Goal: Task Accomplishment & Management: Use online tool/utility

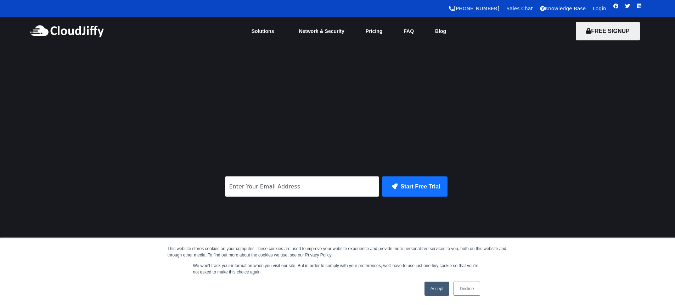
click at [599, 7] on link "Login" at bounding box center [599, 9] width 13 height 6
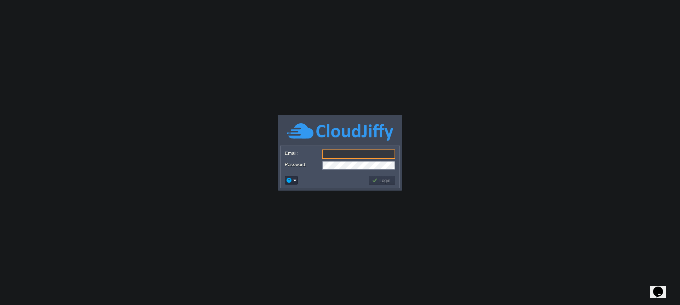
type input "komalyadu681@gmail.com"
click at [388, 182] on button "Login" at bounding box center [382, 180] width 21 height 6
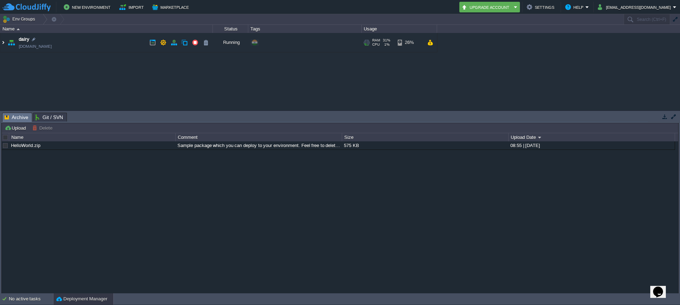
click at [0, 42] on img at bounding box center [3, 42] width 6 height 19
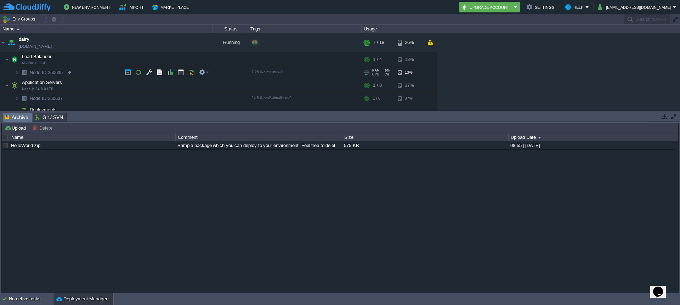
scroll to position [31, 0]
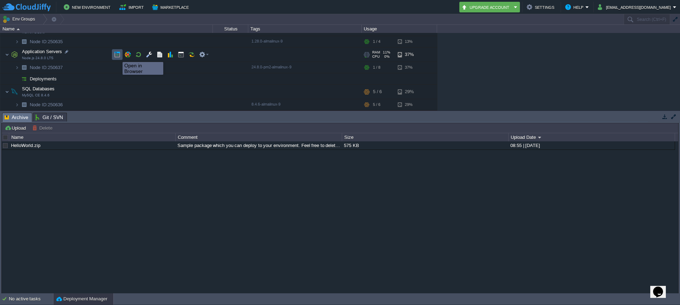
click at [117, 56] on button "button" at bounding box center [117, 54] width 6 height 6
click at [127, 71] on td at bounding box center [128, 67] width 11 height 11
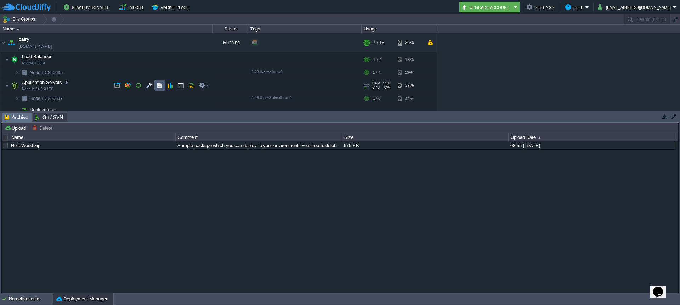
click at [160, 86] on button "button" at bounding box center [160, 85] width 6 height 6
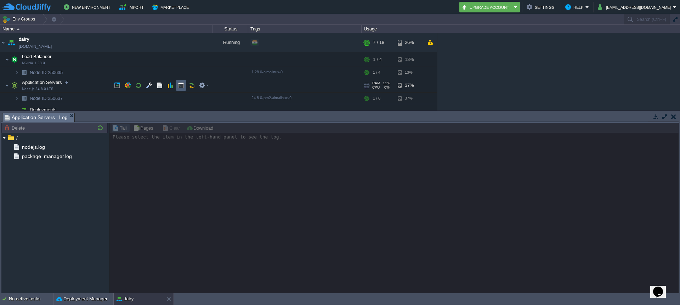
click at [183, 86] on button "button" at bounding box center [181, 85] width 6 height 6
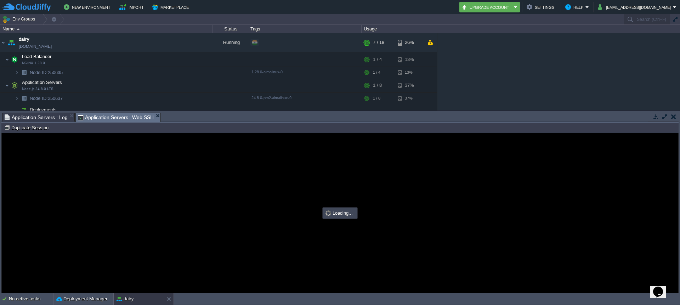
type input "#000000"
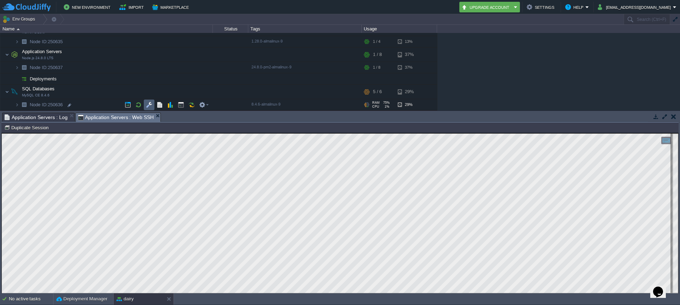
scroll to position [31, 0]
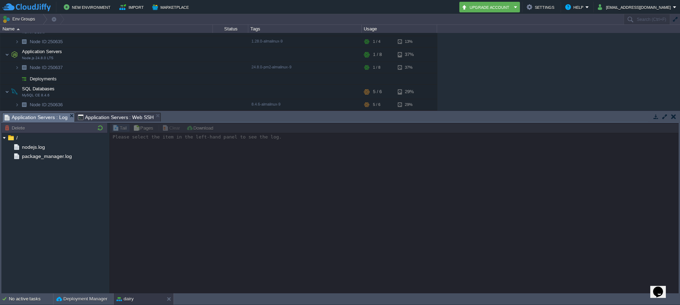
click at [47, 119] on span "Application Servers : Log" at bounding box center [36, 117] width 63 height 9
click at [205, 54] on em at bounding box center [204, 54] width 10 height 6
click at [20, 68] on img at bounding box center [24, 67] width 10 height 11
click at [131, 68] on td at bounding box center [128, 67] width 11 height 11
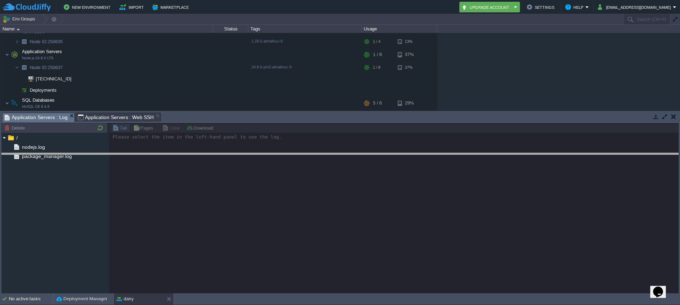
drag, startPoint x: 195, startPoint y: 113, endPoint x: 184, endPoint y: 154, distance: 42.4
click at [184, 154] on body "New Environment Import Marketplace Bonus ₹0.00 Upgrade Account Settings Help ko…" at bounding box center [340, 152] width 680 height 305
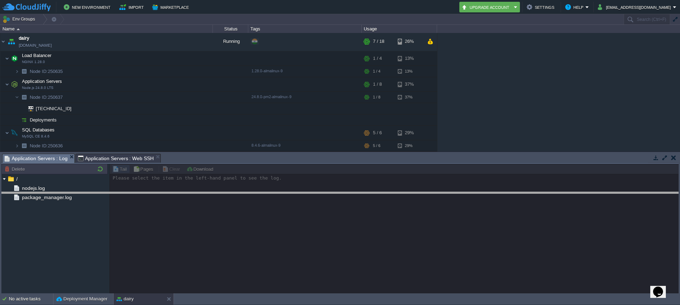
drag, startPoint x: 185, startPoint y: 156, endPoint x: 176, endPoint y: 202, distance: 46.6
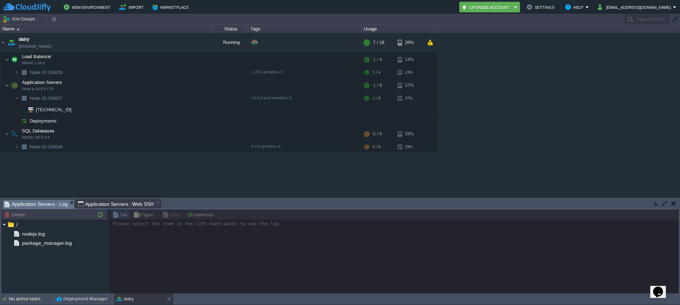
scroll to position [0, 0]
click at [129, 146] on button "button" at bounding box center [128, 146] width 6 height 6
